Goal: Task Accomplishment & Management: Manage account settings

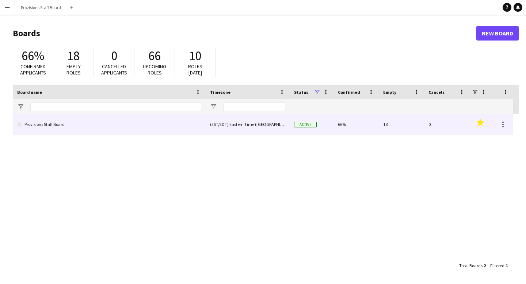
click at [52, 122] on link "Provisions Staff Board" at bounding box center [109, 124] width 184 height 20
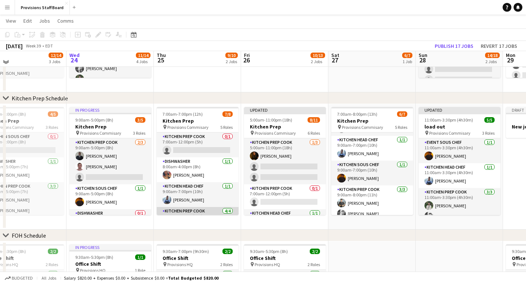
scroll to position [113, 0]
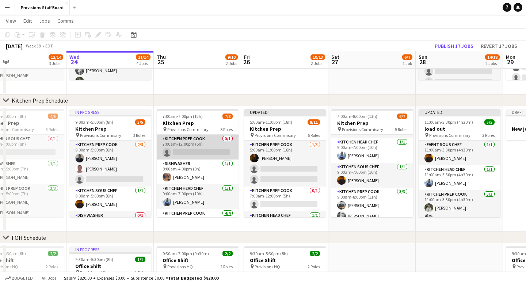
click at [205, 139] on app-card-role "Kitchen Prep Cook 0/1 7:00am-12:00pm (5h) single-neutral-actions" at bounding box center [198, 147] width 82 height 25
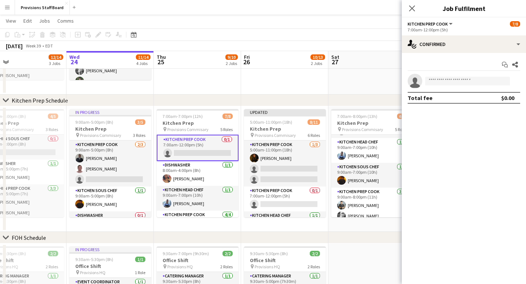
click at [447, 22] on button "Kitchen Prep Cook" at bounding box center [431, 23] width 46 height 5
click at [415, 7] on icon "Close pop-in" at bounding box center [411, 8] width 7 height 7
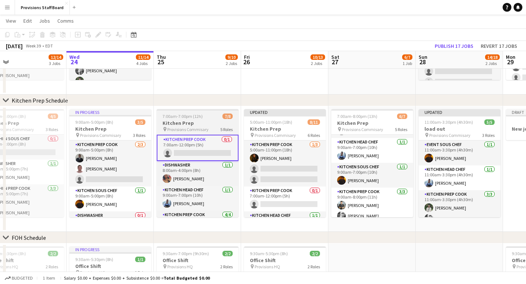
click at [207, 112] on app-job-card "7:00am-7:00pm (12h) 7/8 Kitchen Prep pin Provisions Commisary 5 Roles Kitchen P…" at bounding box center [198, 163] width 82 height 108
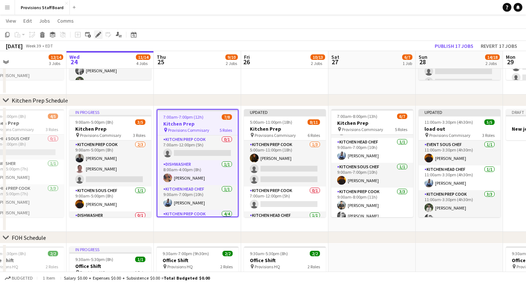
click at [98, 34] on icon at bounding box center [98, 35] width 4 height 4
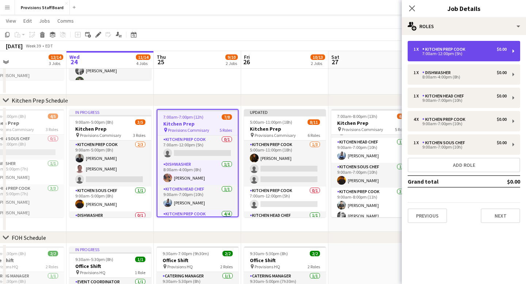
click at [458, 50] on div "Kitchen Prep Cook" at bounding box center [445, 49] width 46 height 5
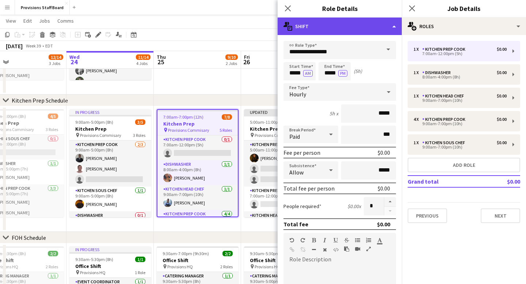
click at [385, 23] on div "multiple-actions-text Shift" at bounding box center [340, 27] width 124 height 18
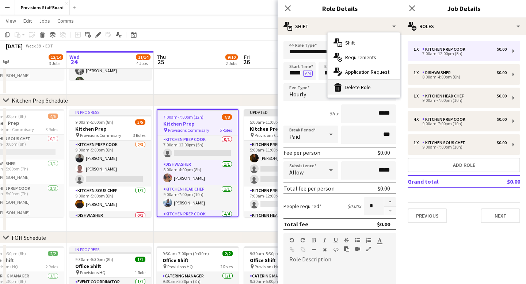
click at [370, 91] on div "bin-2 Delete Role" at bounding box center [364, 87] width 72 height 15
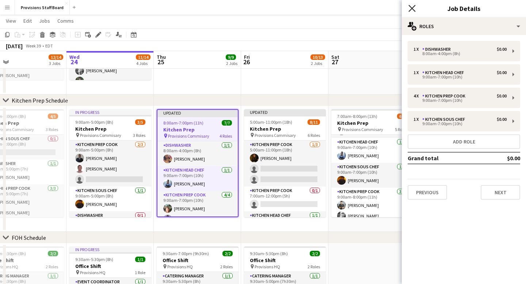
click at [414, 8] on icon "Close pop-in" at bounding box center [411, 8] width 7 height 7
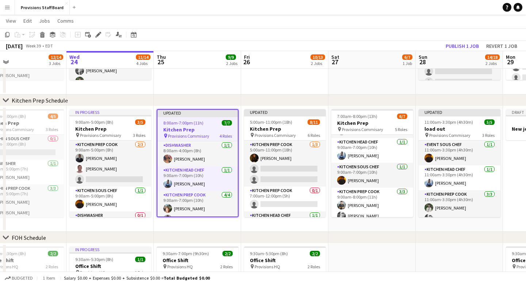
click at [217, 86] on app-date-cell at bounding box center [197, 32] width 87 height 126
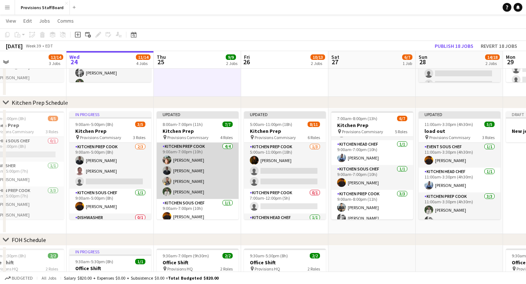
scroll to position [54, 0]
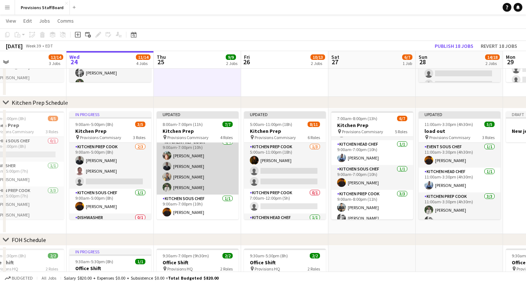
click at [190, 167] on app-card-role "Kitchen Prep Cook [DATE] 9:00am-7:00pm (10h) [PERSON_NAME] [PERSON_NAME] Akindu…" at bounding box center [198, 166] width 82 height 57
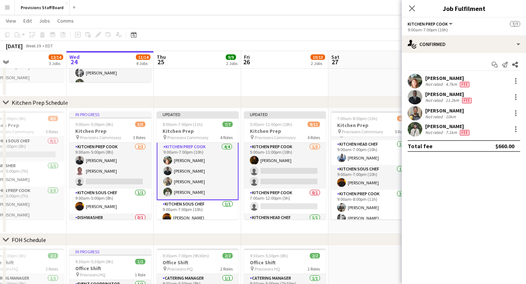
scroll to position [51, 0]
click at [8, 13] on button "Menu" at bounding box center [7, 7] width 15 height 15
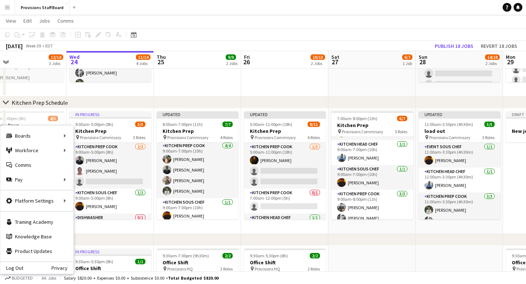
scroll to position [50, 0]
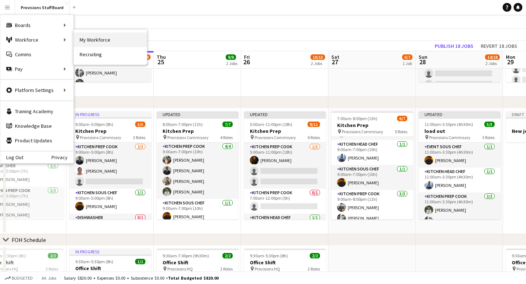
click at [100, 42] on link "My Workforce" at bounding box center [110, 39] width 73 height 15
